Goal: Task Accomplishment & Management: Complete application form

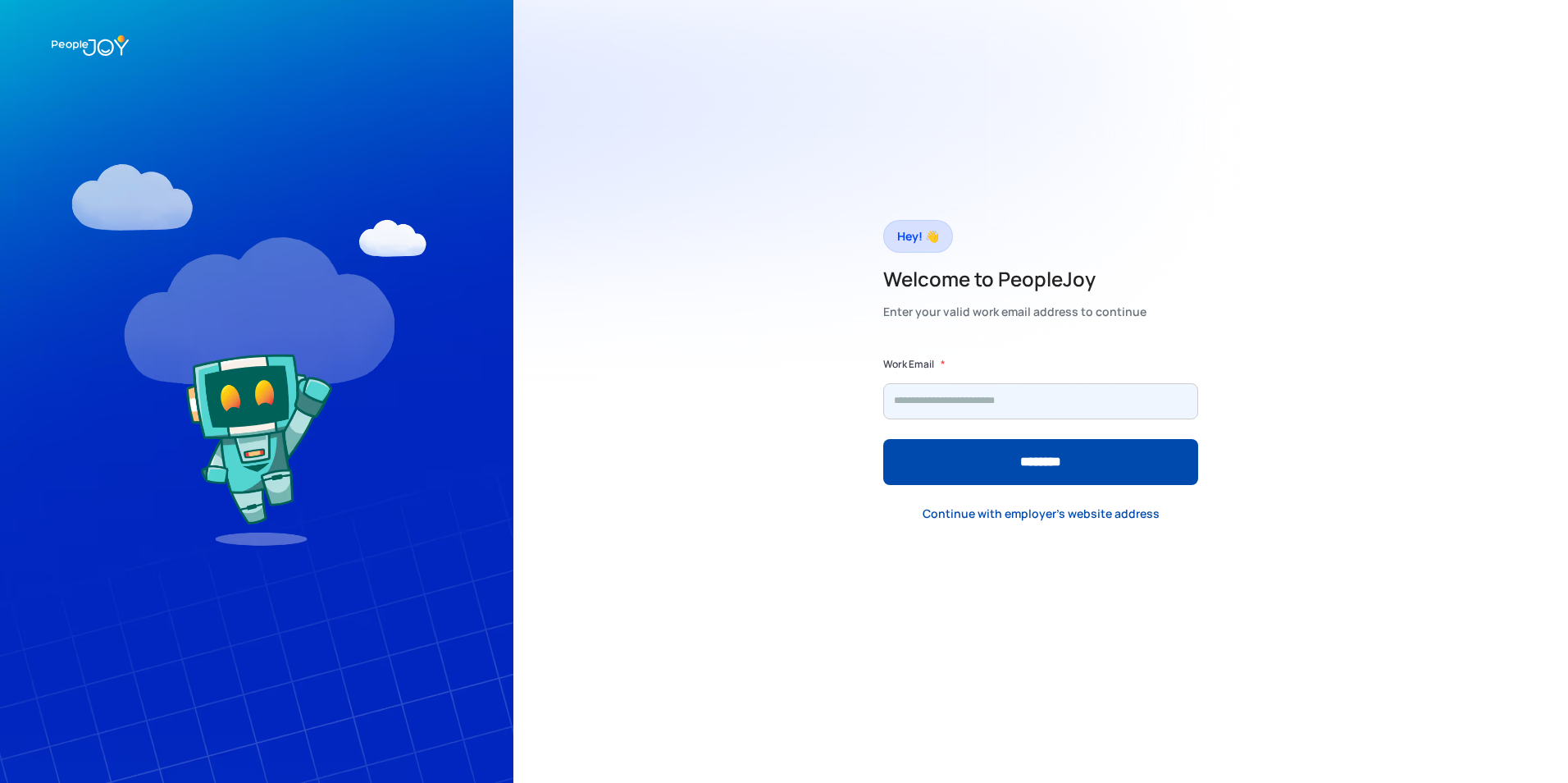
click at [942, 408] on input "Form" at bounding box center [1040, 401] width 315 height 36
type input "**********"
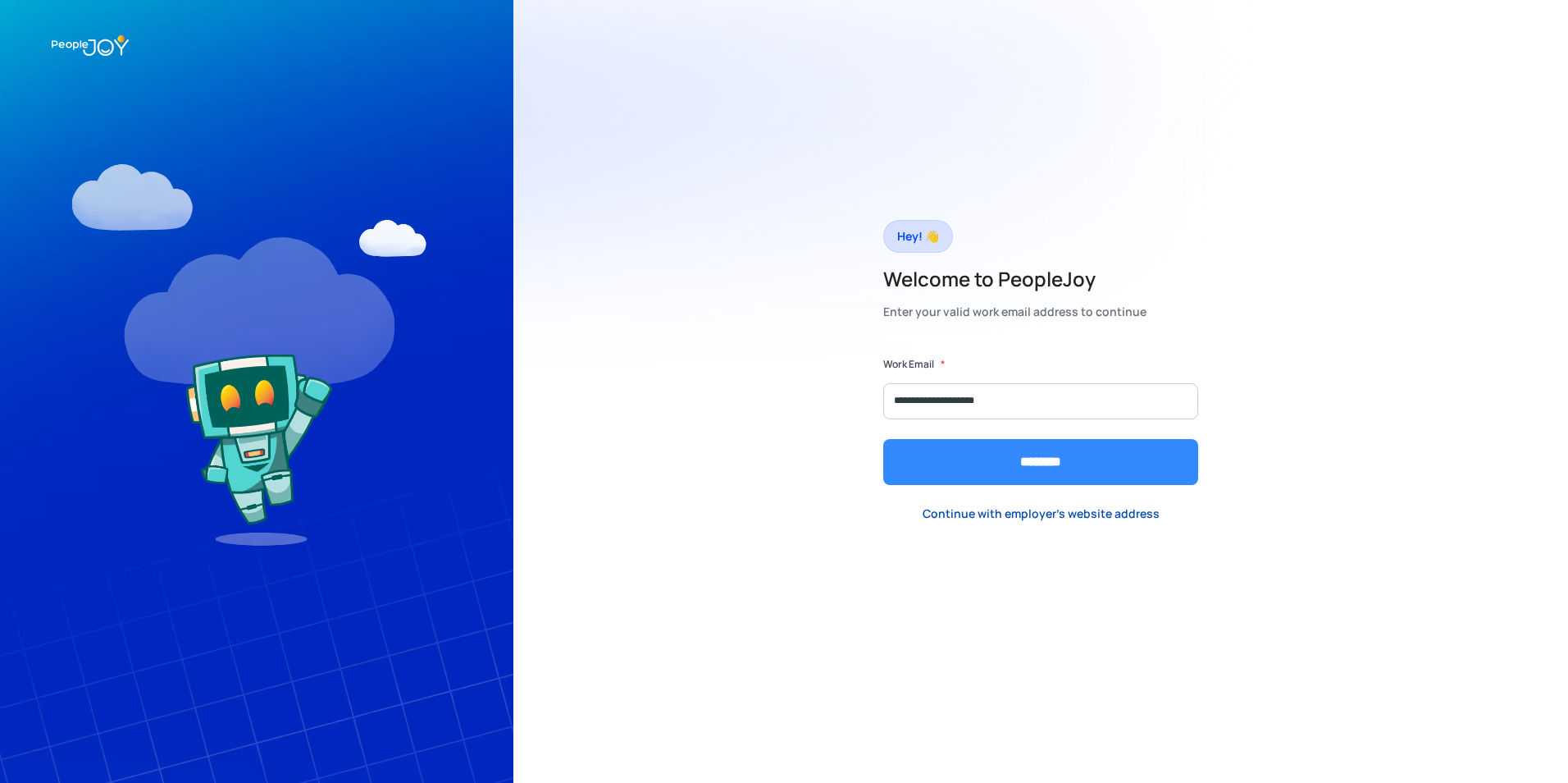
click at [994, 456] on input "********" at bounding box center [1040, 462] width 315 height 46
